Goal: Information Seeking & Learning: Learn about a topic

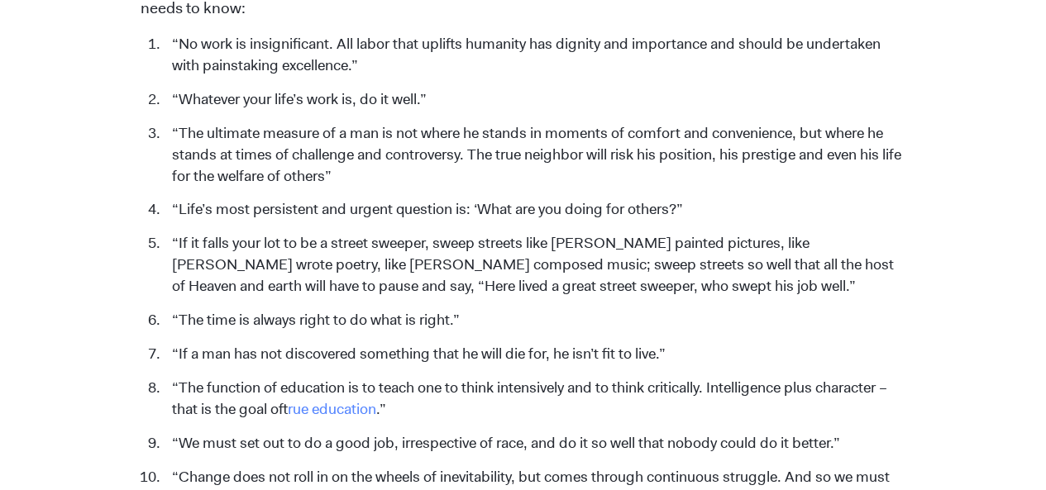
scroll to position [822, 0]
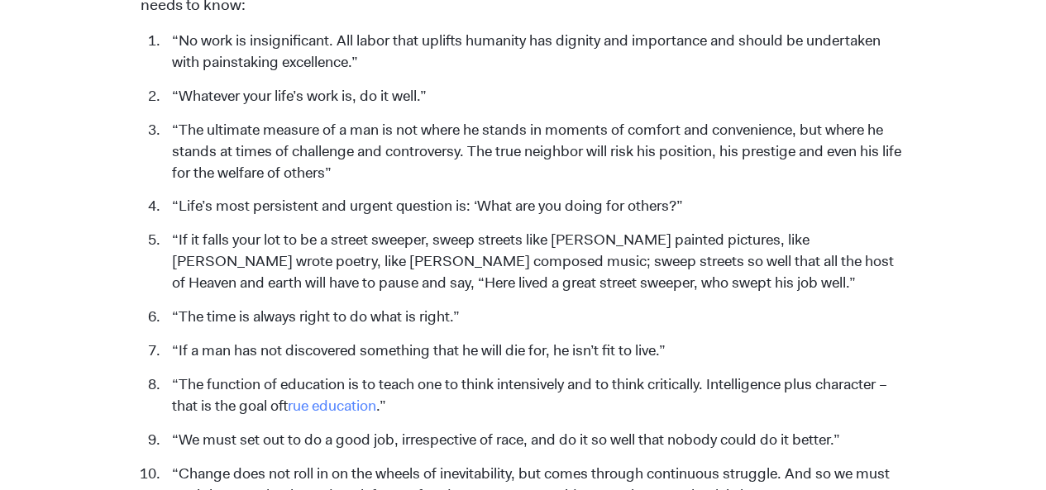
drag, startPoint x: 1054, startPoint y: 34, endPoint x: 1050, endPoint y: 153, distance: 119.1
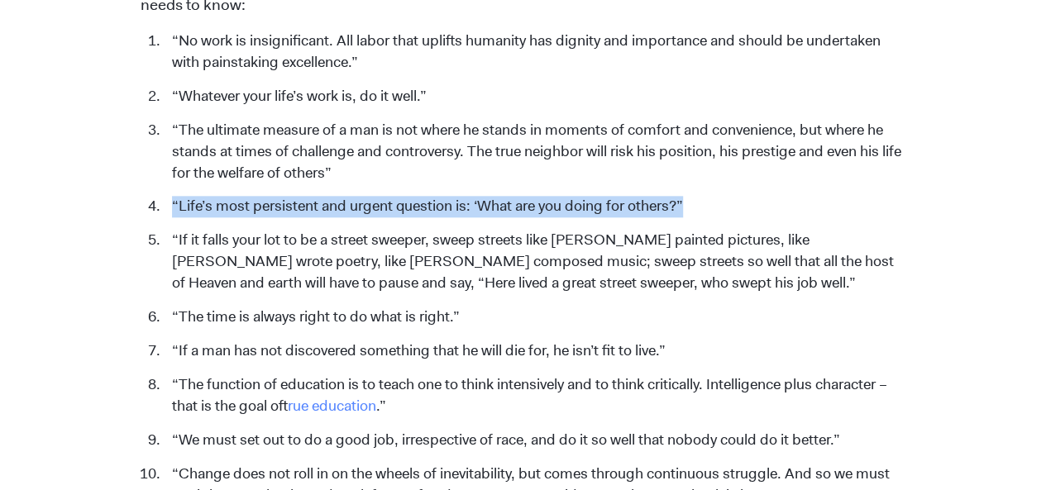
drag, startPoint x: 172, startPoint y: 180, endPoint x: 696, endPoint y: 181, distance: 524.4
click at [696, 196] on li "“Life’s most persistent and urgent question is: ‘What are you doing for others?”" at bounding box center [535, 207] width 742 height 22
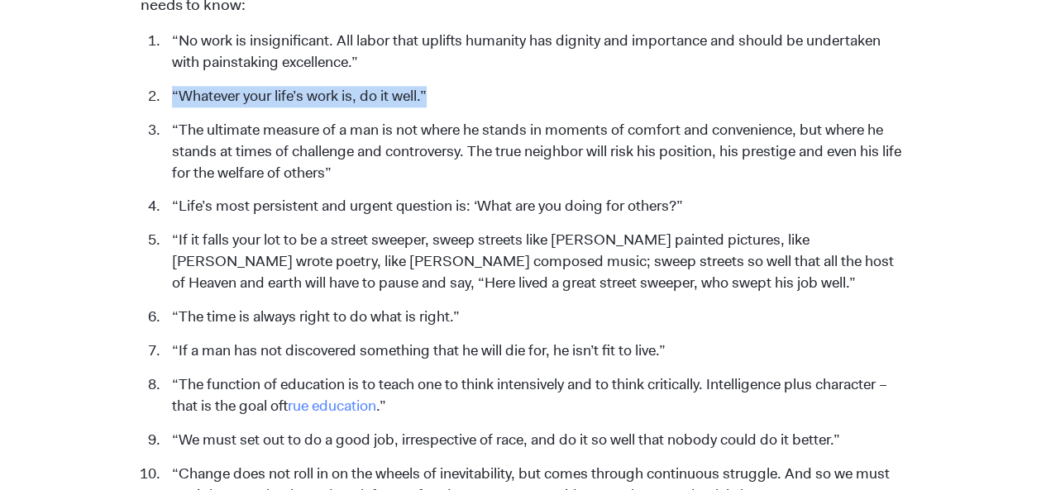
drag, startPoint x: 172, startPoint y: 74, endPoint x: 458, endPoint y: 60, distance: 286.5
click at [458, 60] on ol "“No work is insignificant. All labor that uplifts humanity has dignity and impo…" at bounding box center [523, 375] width 765 height 688
drag, startPoint x: 376, startPoint y: 73, endPoint x: 203, endPoint y: 80, distance: 173.0
click at [203, 86] on li "“Whatever your life’s work is, do it well.”" at bounding box center [535, 97] width 742 height 22
click at [175, 86] on li "“Whatever your life’s work is, do it well.”" at bounding box center [535, 97] width 742 height 22
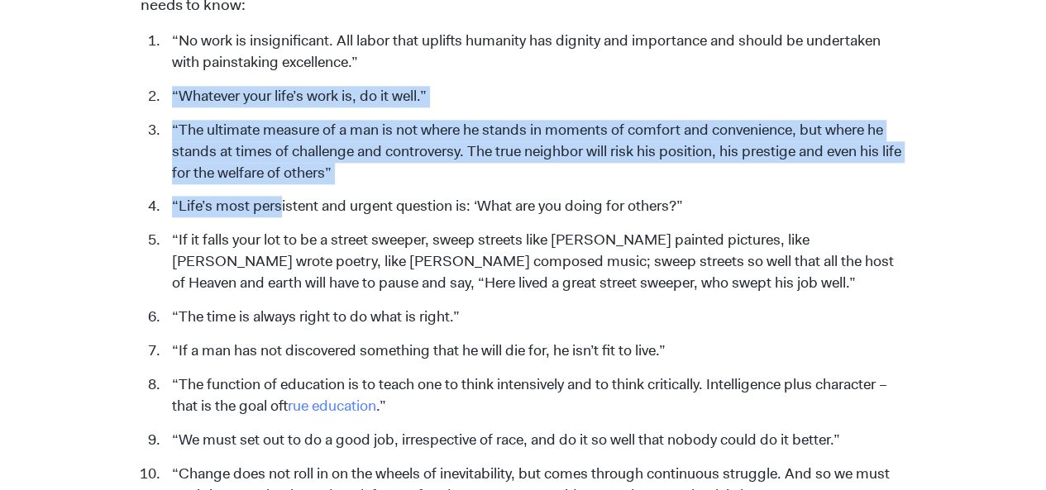
drag, startPoint x: 175, startPoint y: 73, endPoint x: 289, endPoint y: 192, distance: 165.5
click at [289, 192] on ol "“No work is insignificant. All labor that uplifts humanity has dignity and impo…" at bounding box center [523, 375] width 765 height 688
click at [88, 128] on div "[DATE] 15 Inspiring [PERSON_NAME] Quotes on Work, Leadership & Purpose [PERSON_…" at bounding box center [523, 262] width 943 height 1917
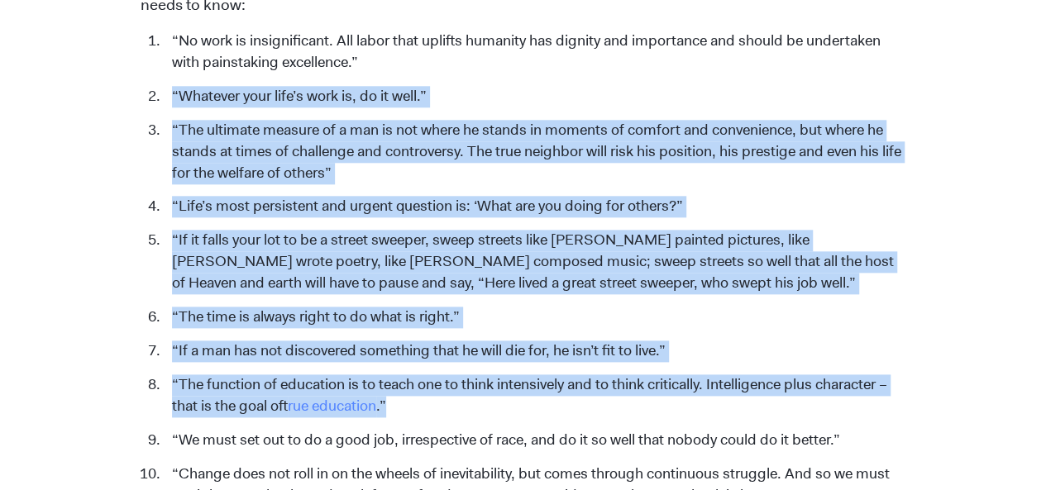
drag, startPoint x: 172, startPoint y: 74, endPoint x: 410, endPoint y: 380, distance: 388.4
click at [410, 380] on ol "“No work is insignificant. All labor that uplifts humanity has dignity and impo…" at bounding box center [523, 375] width 765 height 688
copy ol "“Loremips dolo sita’c adip el, se do eius.” “Tem incididu utlabor et d mag al e…"
